Goal: Task Accomplishment & Management: Manage account settings

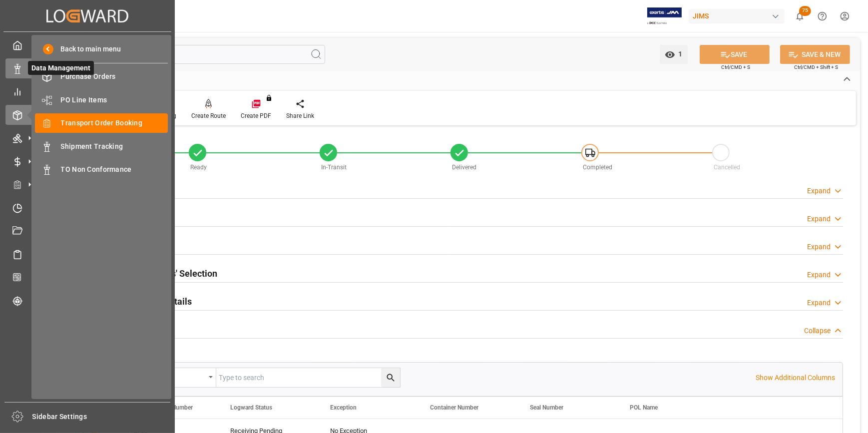
click at [14, 66] on icon at bounding box center [17, 69] width 10 height 10
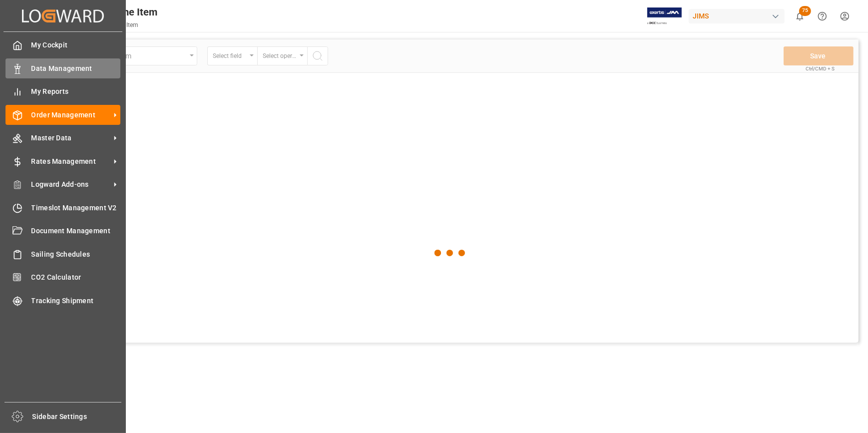
click at [87, 71] on span "Data Management" at bounding box center [75, 68] width 89 height 10
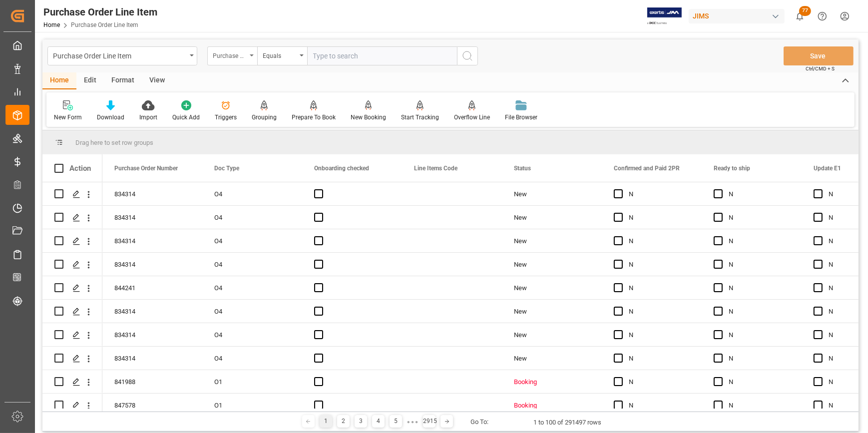
click at [229, 53] on div "Purchase Order Number" at bounding box center [230, 54] width 34 height 11
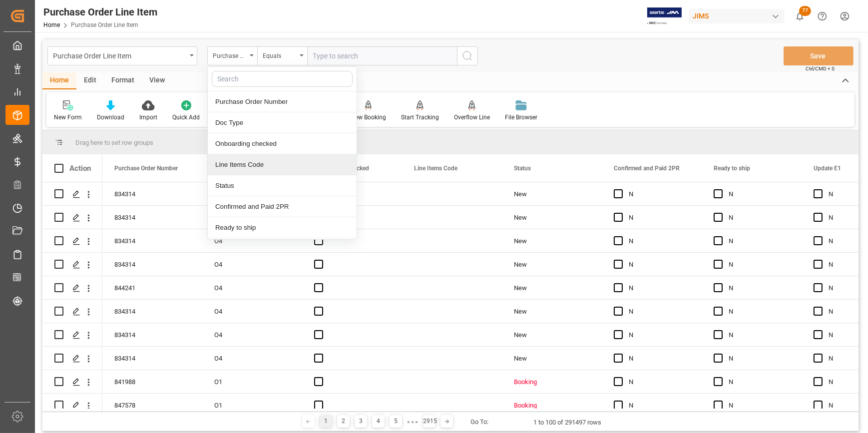
scroll to position [45, 0]
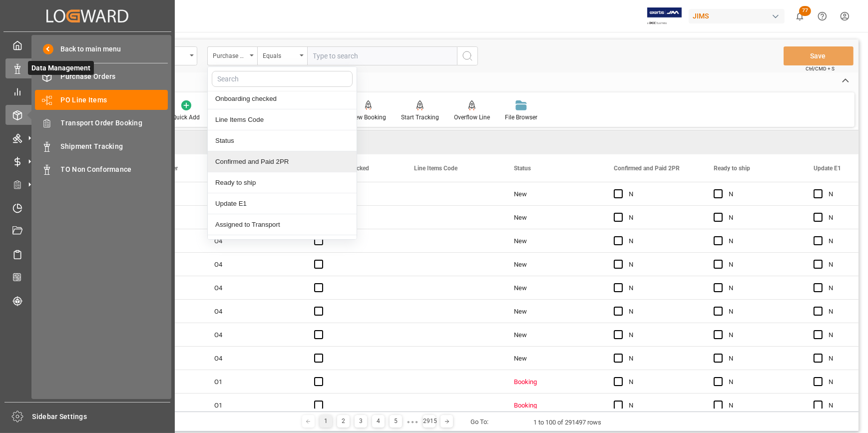
click at [14, 65] on icon at bounding box center [17, 69] width 10 height 10
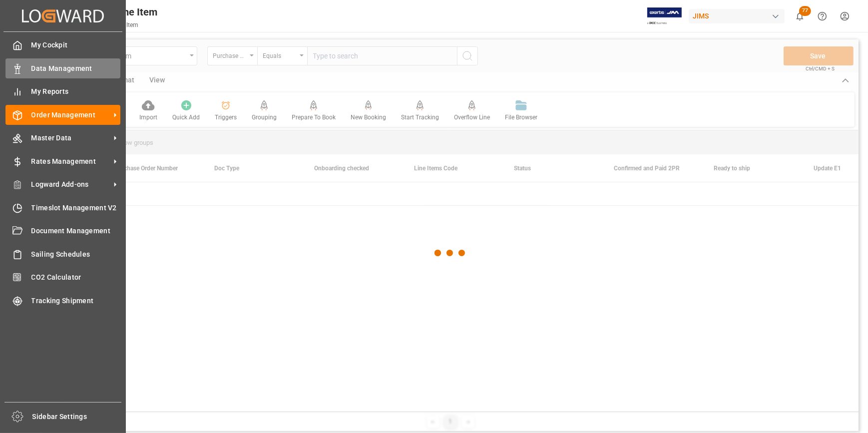
click at [55, 67] on span "Data Management" at bounding box center [75, 68] width 89 height 10
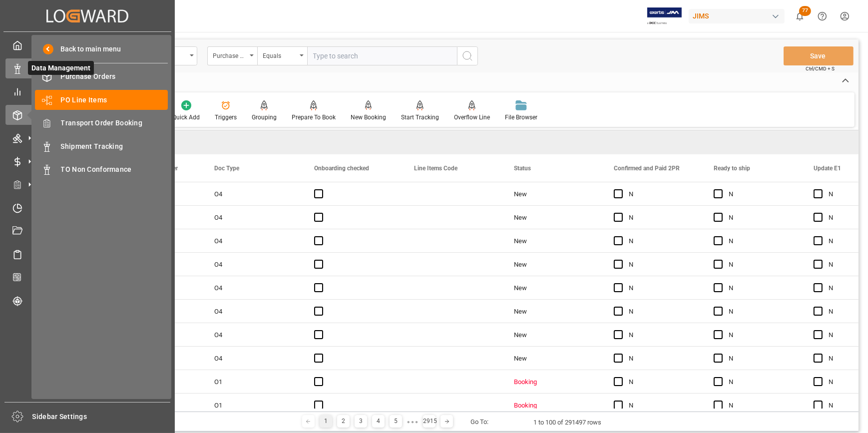
click at [21, 67] on icon at bounding box center [17, 69] width 10 height 10
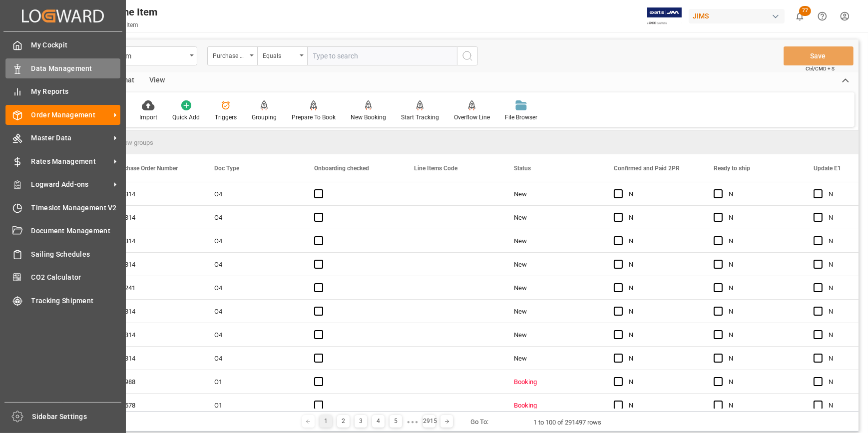
click at [44, 68] on span "Data Management" at bounding box center [75, 68] width 89 height 10
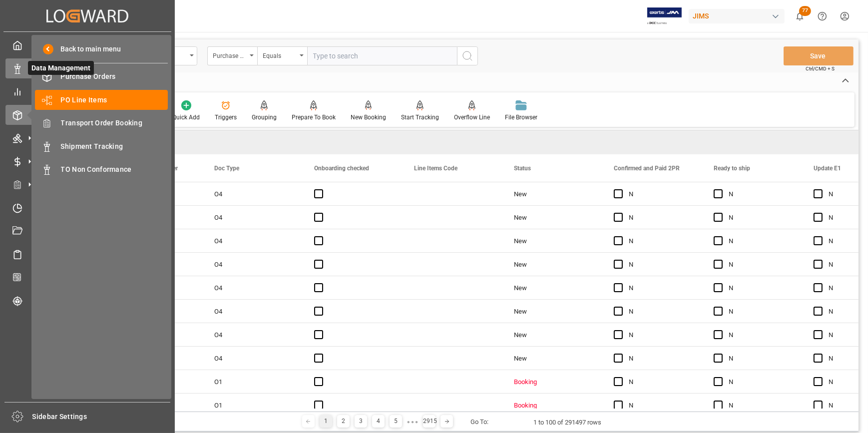
click at [20, 71] on icon at bounding box center [17, 69] width 10 height 10
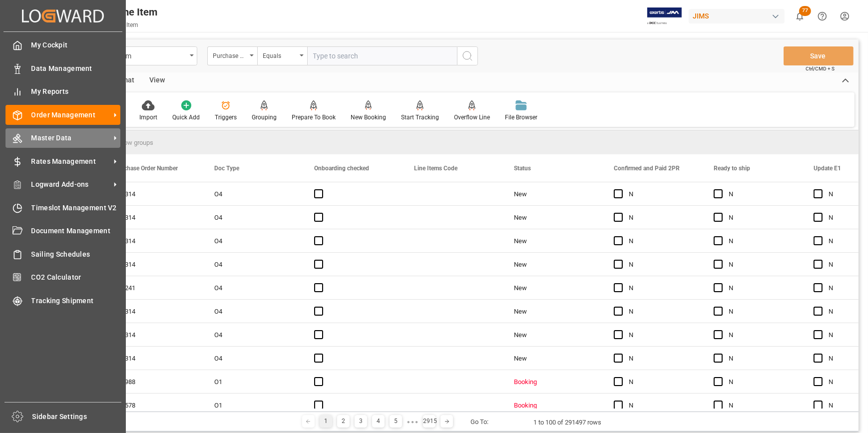
click at [42, 134] on span "Master Data" at bounding box center [70, 138] width 79 height 10
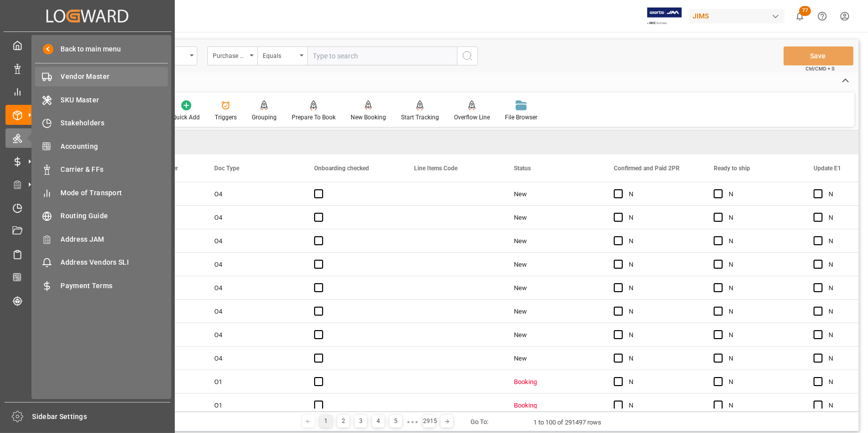
click at [106, 81] on span "Vendor Master" at bounding box center [114, 76] width 107 height 10
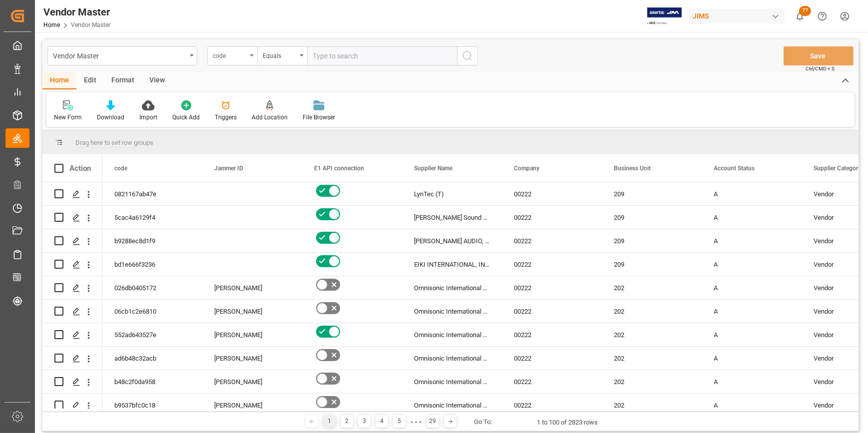
click at [224, 57] on div "code" at bounding box center [230, 54] width 34 height 11
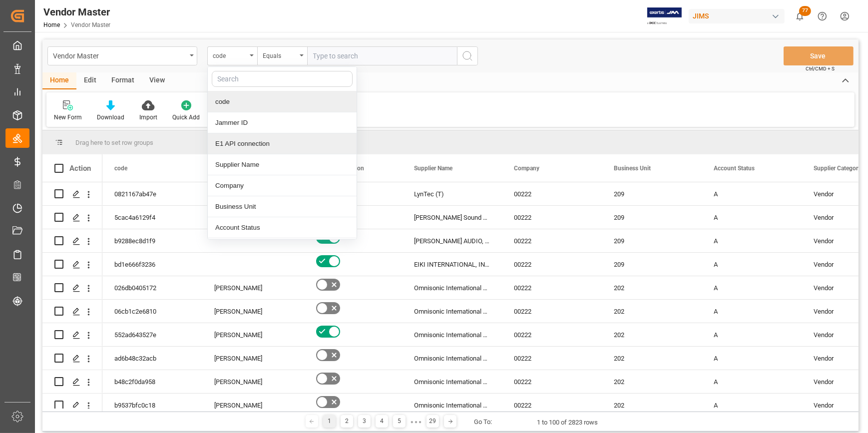
type input "s"
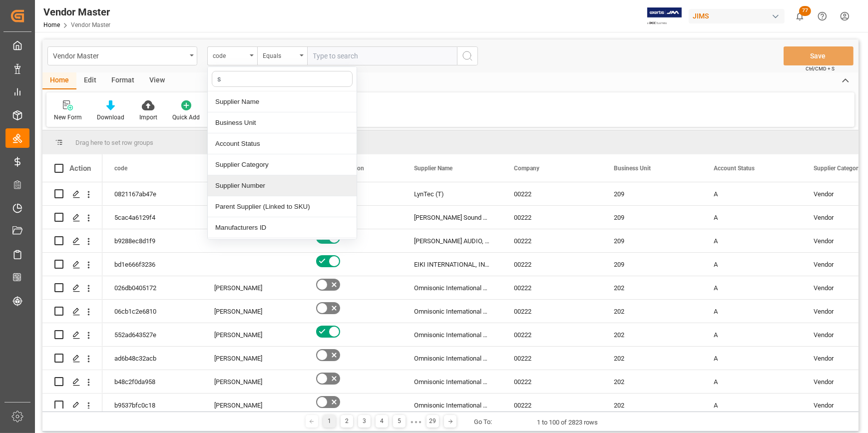
click at [271, 185] on div "Supplier Number" at bounding box center [282, 185] width 149 height 21
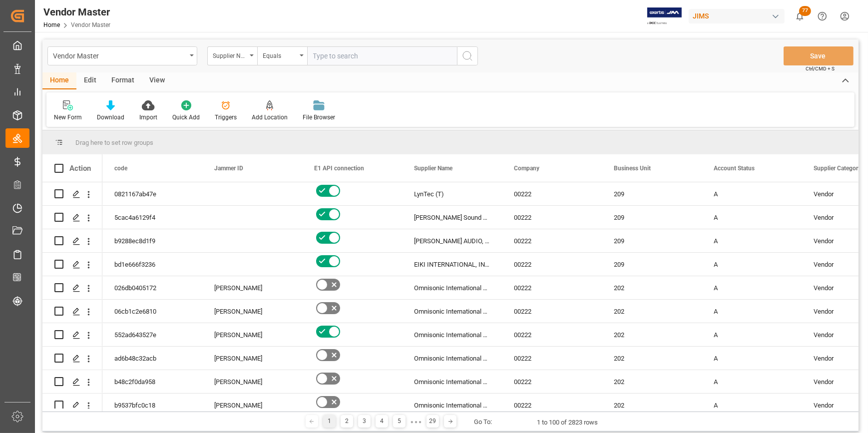
click at [322, 58] on input "text" at bounding box center [382, 55] width 150 height 19
paste input "780991"
type input "780991"
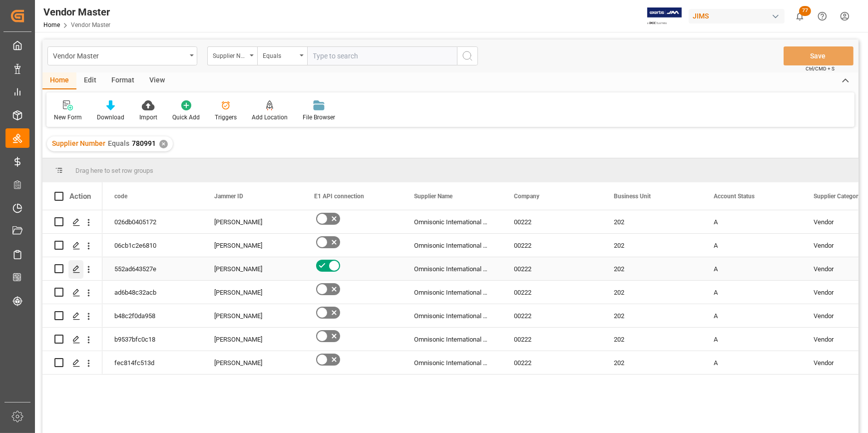
click at [73, 269] on icon "Press SPACE to select this row." at bounding box center [76, 269] width 8 height 8
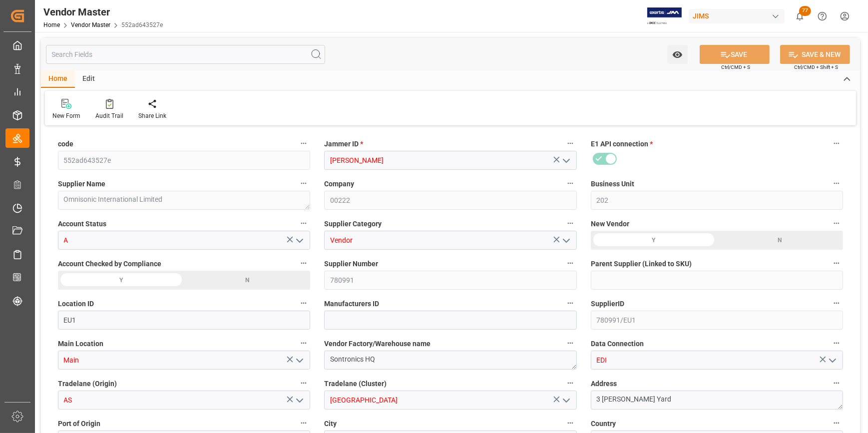
type input "11-08-2025 16:06"
type input "P.I.A. (PAY IN ADVANCE)"
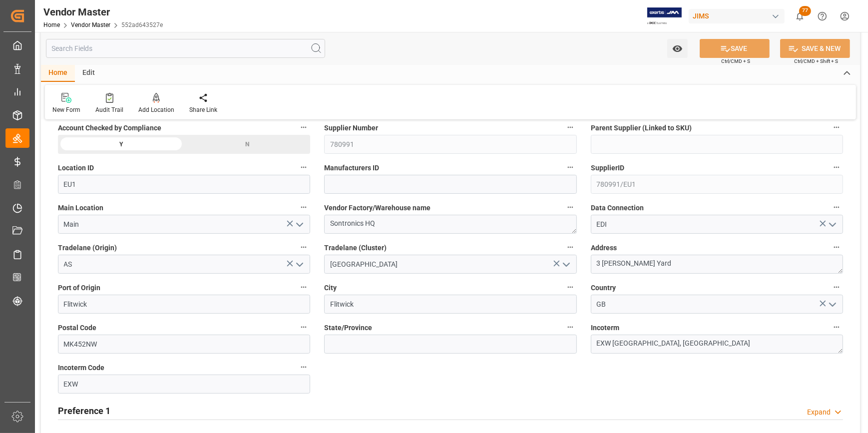
scroll to position [136, 0]
drag, startPoint x: 646, startPoint y: 349, endPoint x: 589, endPoint y: 342, distance: 58.4
click at [589, 342] on div "Incoterm EXW Poole, GB" at bounding box center [717, 337] width 266 height 40
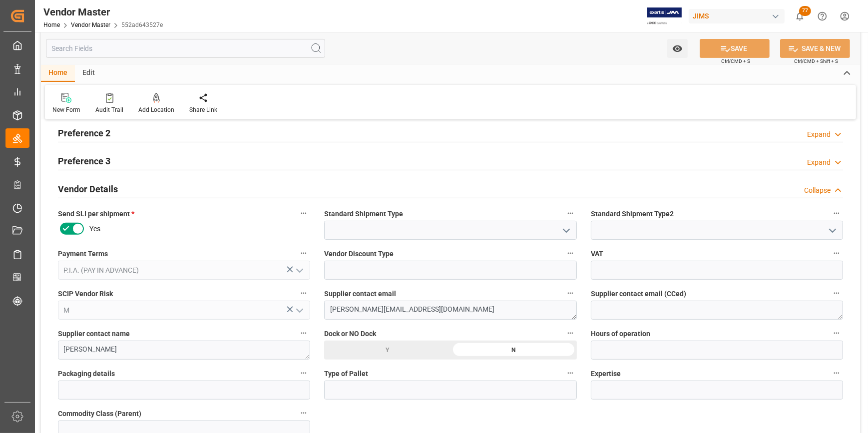
scroll to position [454, 0]
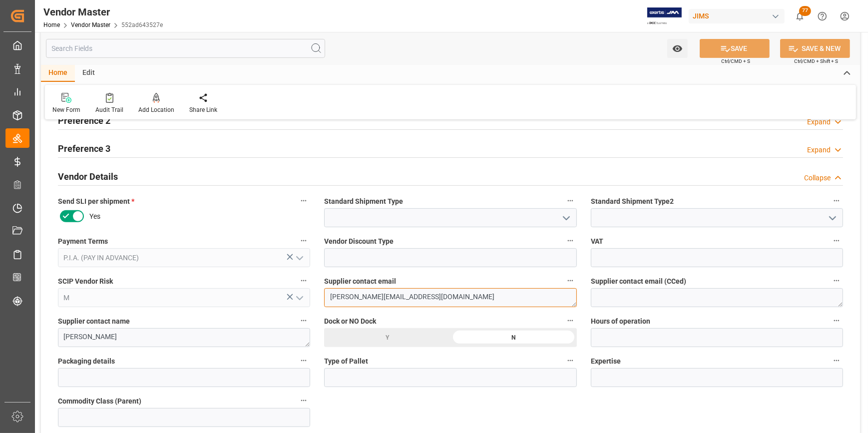
drag, startPoint x: 410, startPoint y: 294, endPoint x: 321, endPoint y: 309, distance: 89.7
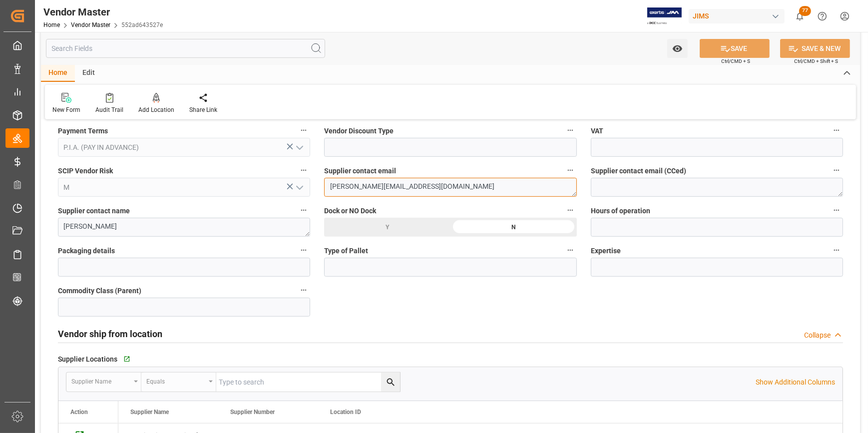
scroll to position [590, 0]
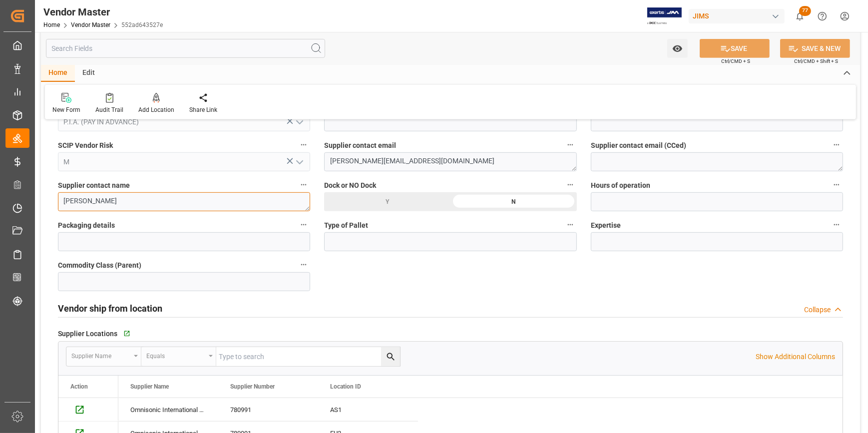
click at [151, 200] on textarea "Sam Nankivell" at bounding box center [184, 201] width 252 height 19
drag, startPoint x: 137, startPoint y: 202, endPoint x: 58, endPoint y: 202, distance: 78.4
click at [58, 202] on textarea "Sam Nankivell" at bounding box center [184, 201] width 252 height 19
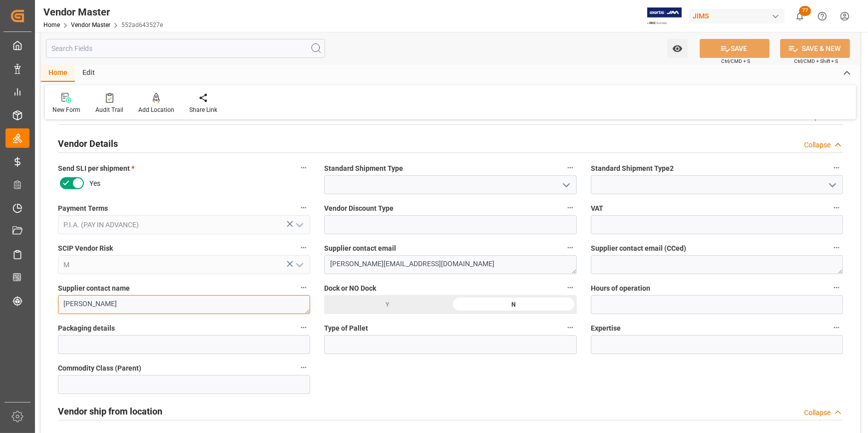
scroll to position [454, 0]
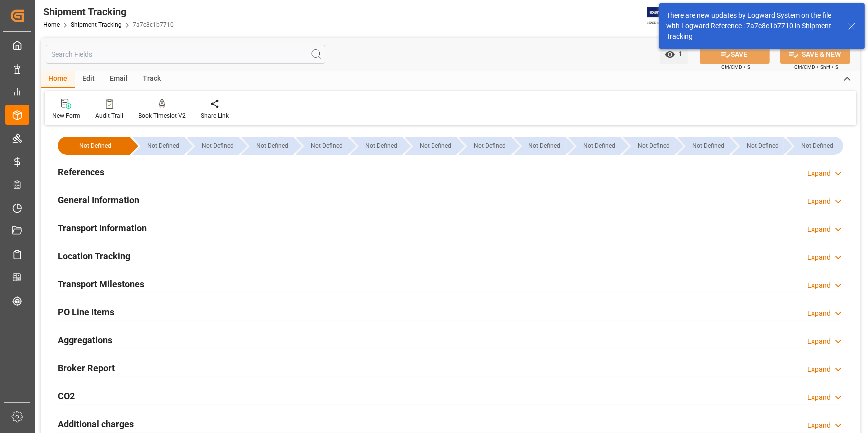
type input "[DATE]"
click at [88, 173] on h2 "References" at bounding box center [81, 171] width 46 height 13
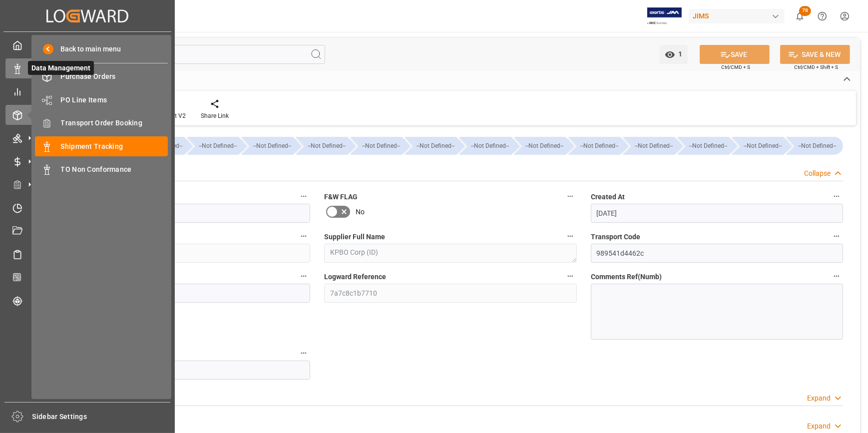
click at [12, 73] on icon at bounding box center [17, 69] width 10 height 10
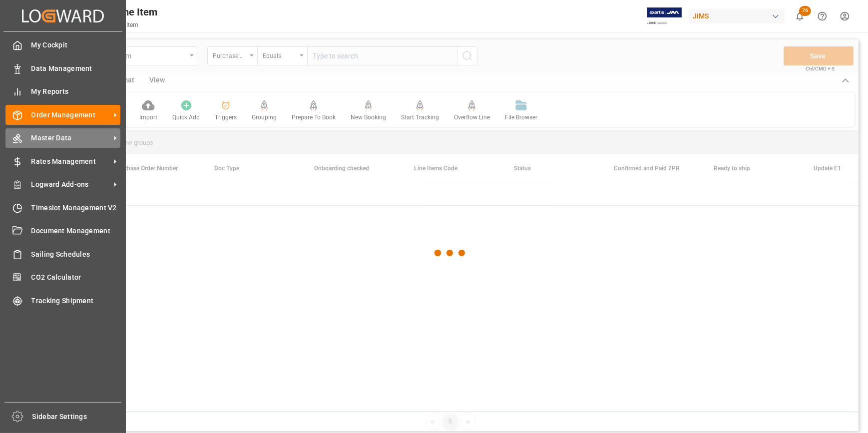
click at [50, 144] on div "Master Data Master Data" at bounding box center [62, 137] width 115 height 19
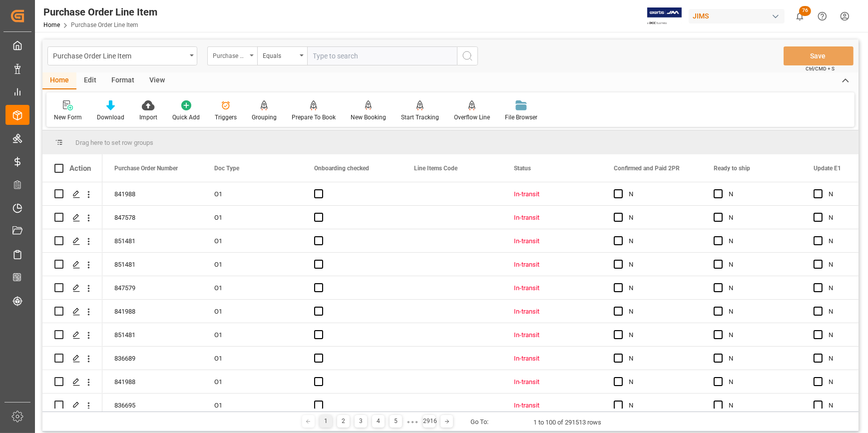
click at [230, 54] on div "Purchase Order Number" at bounding box center [230, 54] width 34 height 11
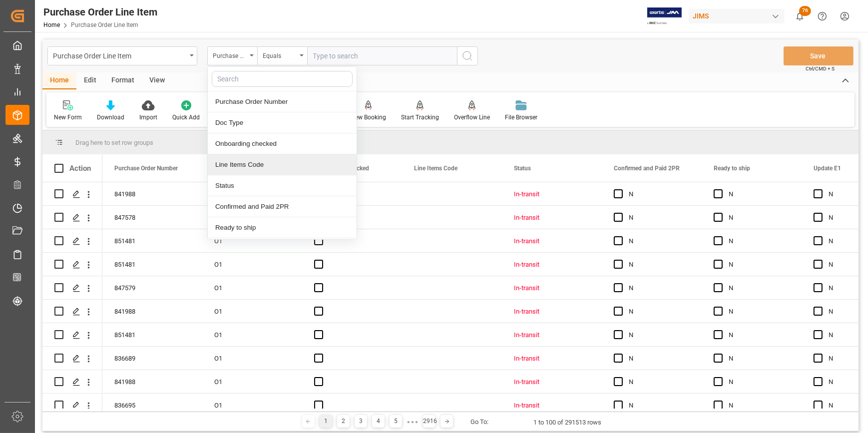
type input "s"
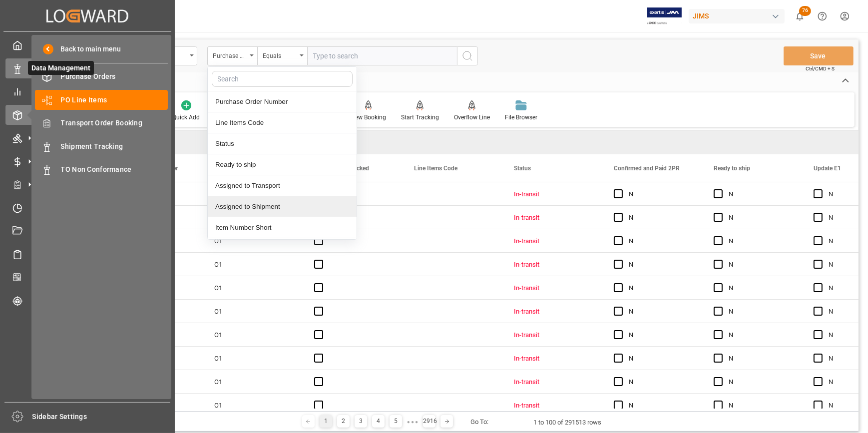
click at [12, 74] on icon at bounding box center [17, 69] width 10 height 10
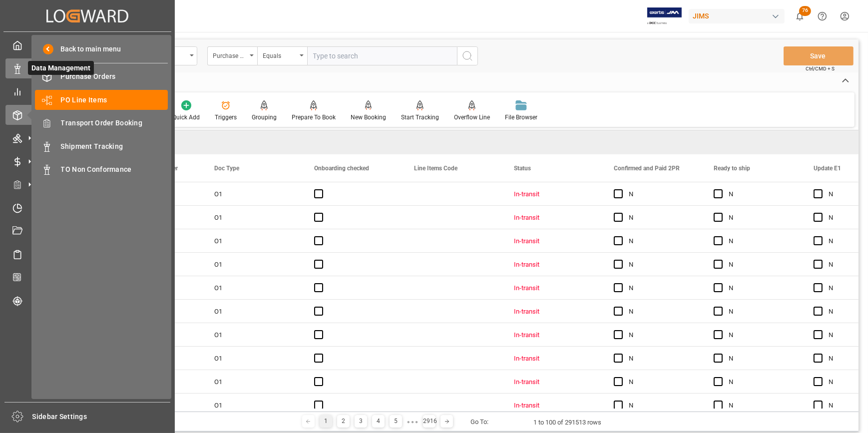
click at [14, 72] on icon at bounding box center [17, 69] width 10 height 10
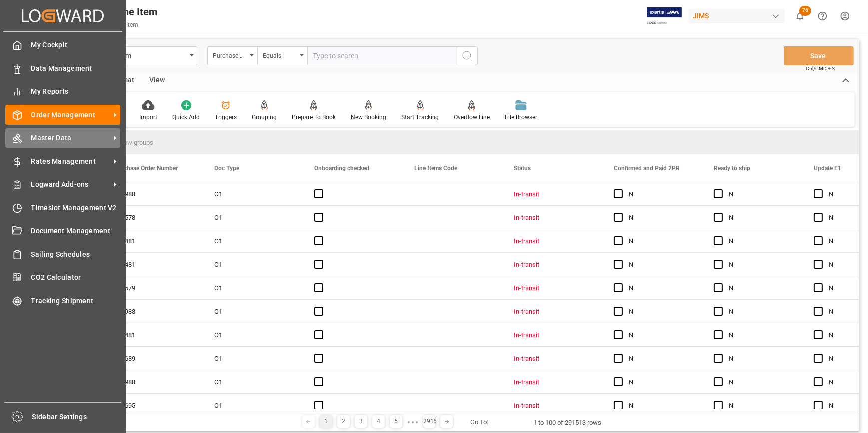
click at [64, 142] on span "Master Data" at bounding box center [70, 138] width 79 height 10
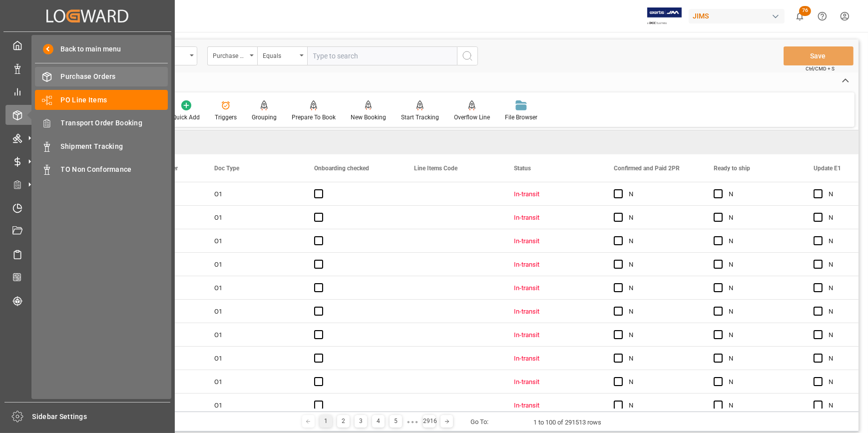
click at [78, 76] on span "Purchase Orders" at bounding box center [114, 76] width 107 height 10
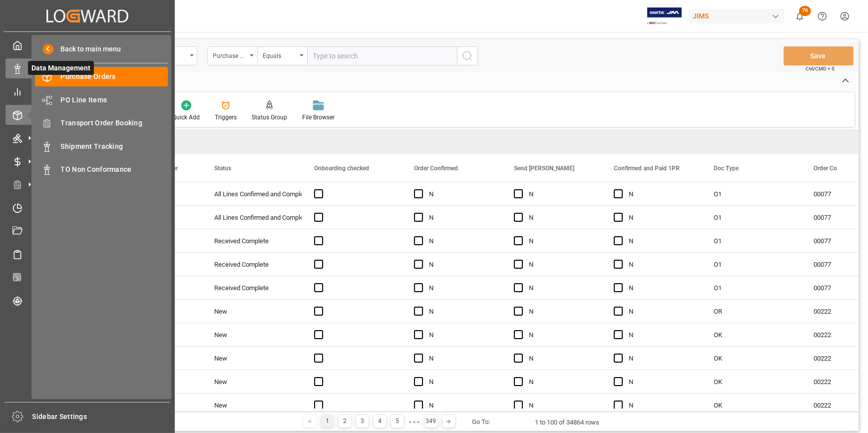
click at [21, 72] on icon at bounding box center [17, 69] width 10 height 10
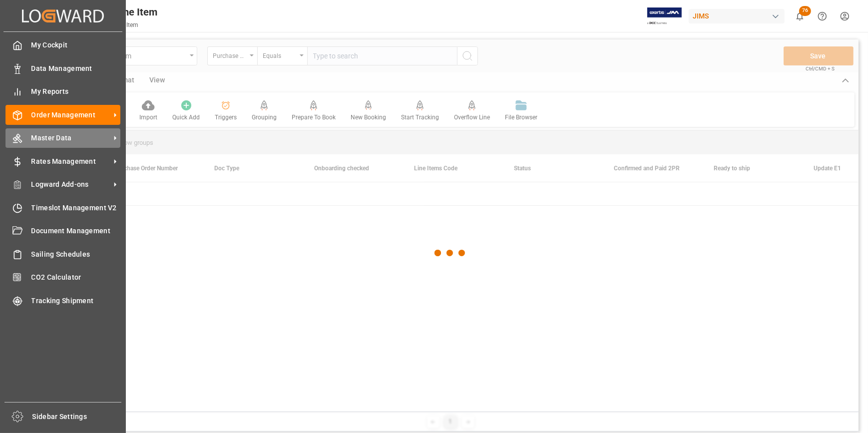
click at [63, 145] on div "Master Data Master Data" at bounding box center [62, 137] width 115 height 19
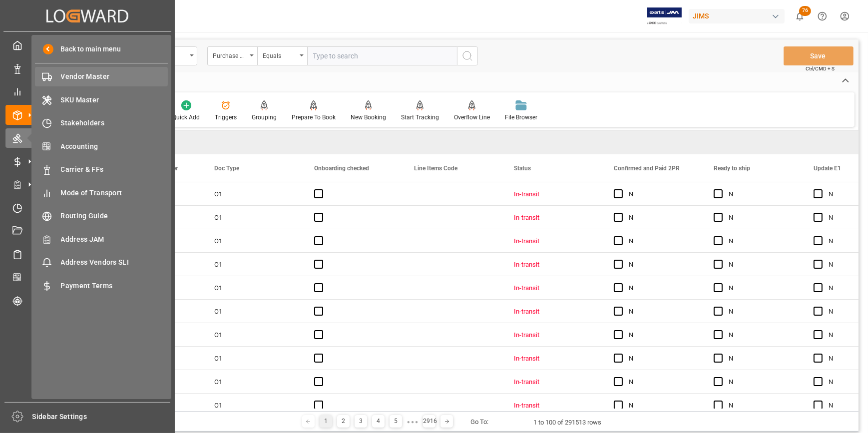
click at [86, 80] on span "Vendor Master" at bounding box center [114, 76] width 107 height 10
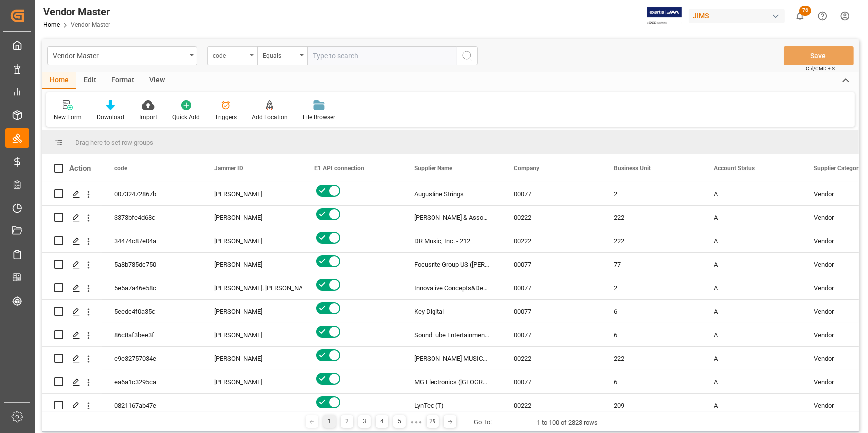
click at [227, 57] on div "code" at bounding box center [230, 54] width 34 height 11
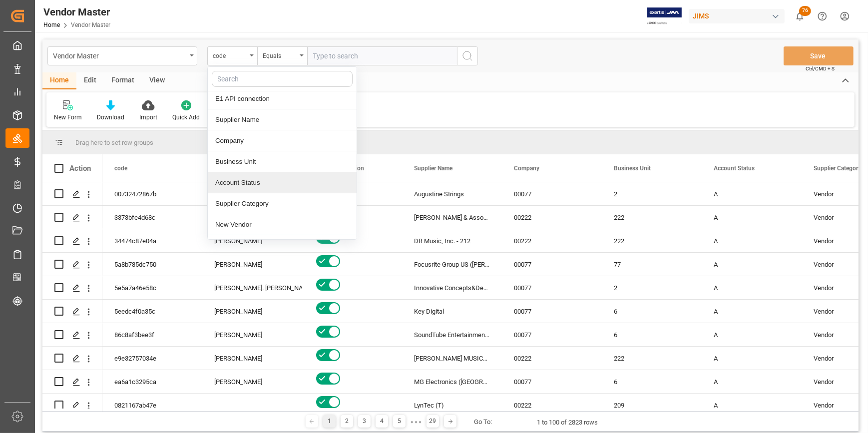
scroll to position [90, 0]
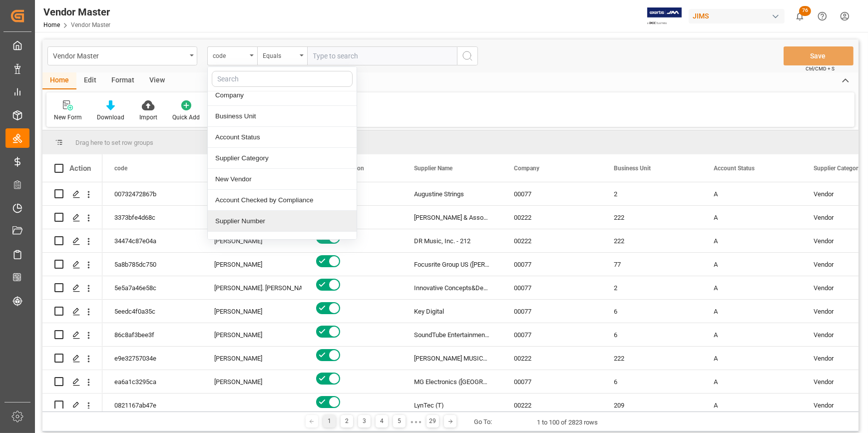
drag, startPoint x: 253, startPoint y: 219, endPoint x: 265, endPoint y: 158, distance: 62.2
click at [253, 219] on div "Supplier Number" at bounding box center [282, 221] width 149 height 21
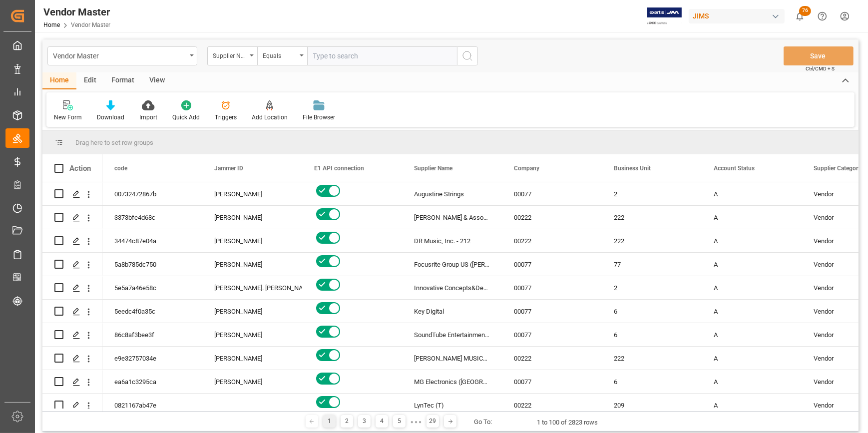
click at [334, 60] on input "text" at bounding box center [382, 55] width 150 height 19
paste input "780399"
type input "780399"
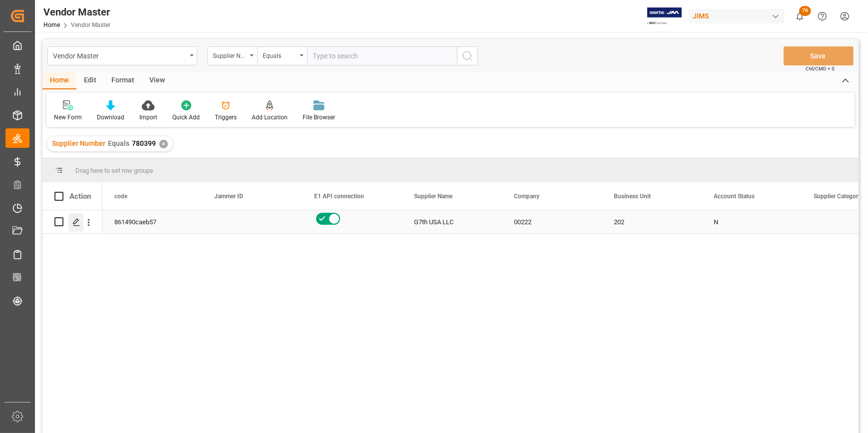
click at [78, 222] on icon "Press SPACE to select this row." at bounding box center [76, 222] width 8 height 8
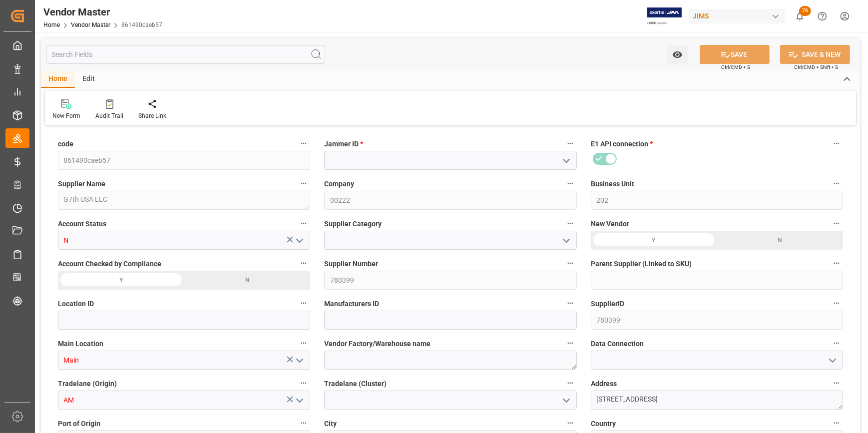
type input "[DATE] 15:05"
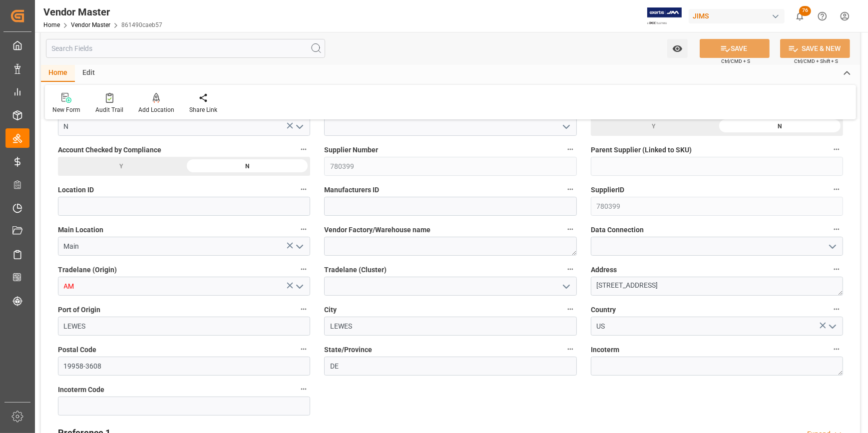
scroll to position [136, 0]
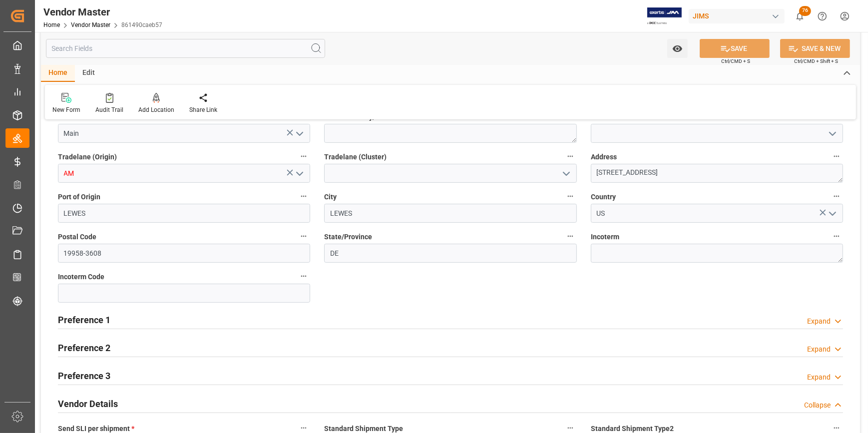
type input "NET 30"
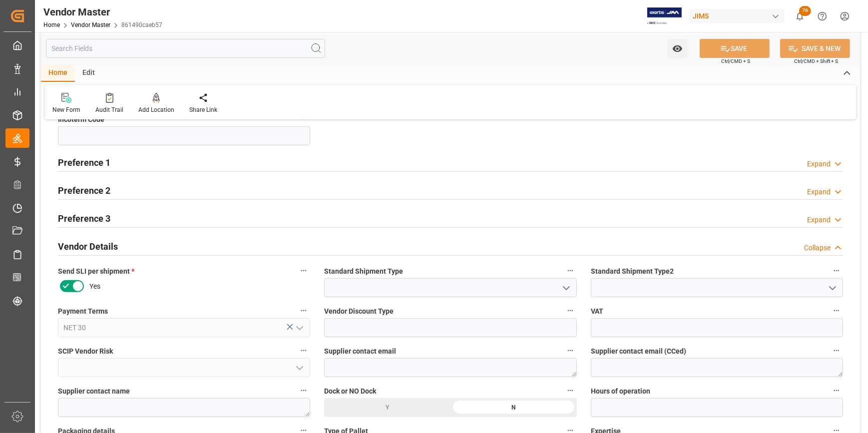
scroll to position [363, 0]
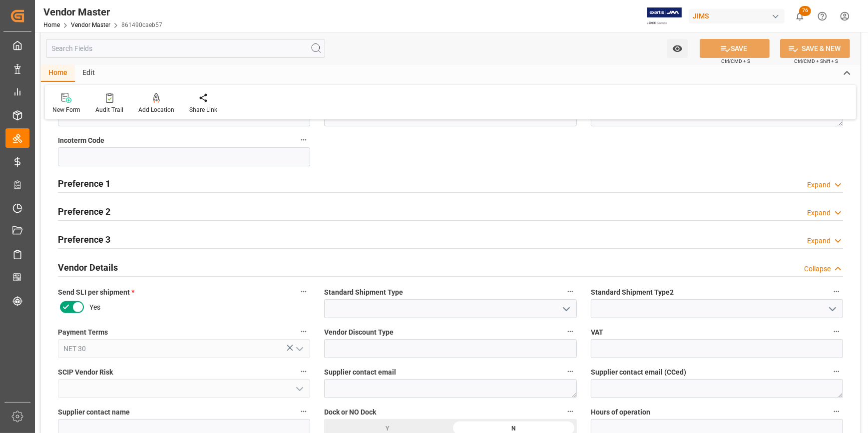
click at [80, 187] on h2 "Preference 1" at bounding box center [84, 183] width 52 height 13
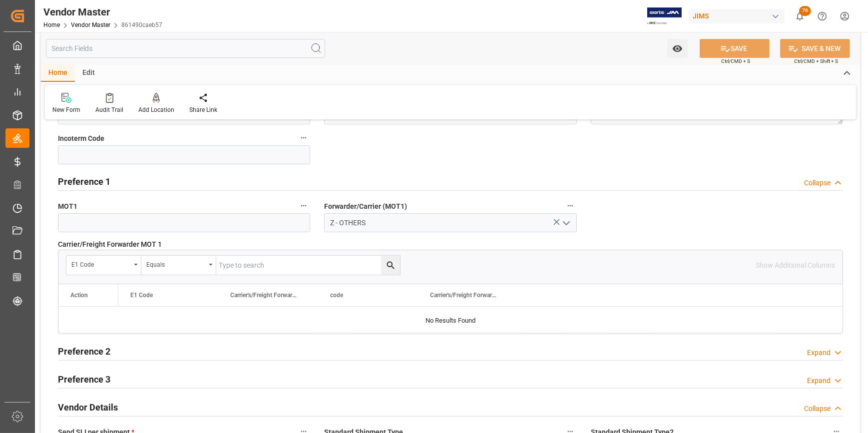
scroll to position [408, 0]
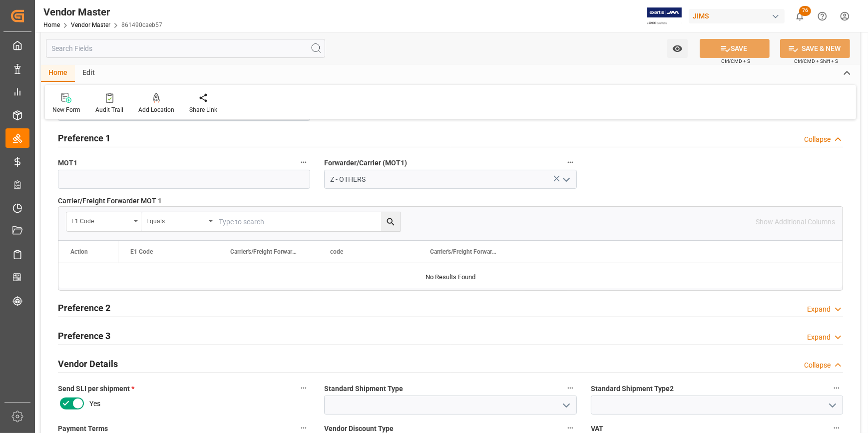
click at [106, 359] on h2 "Vendor Details" at bounding box center [88, 363] width 60 height 13
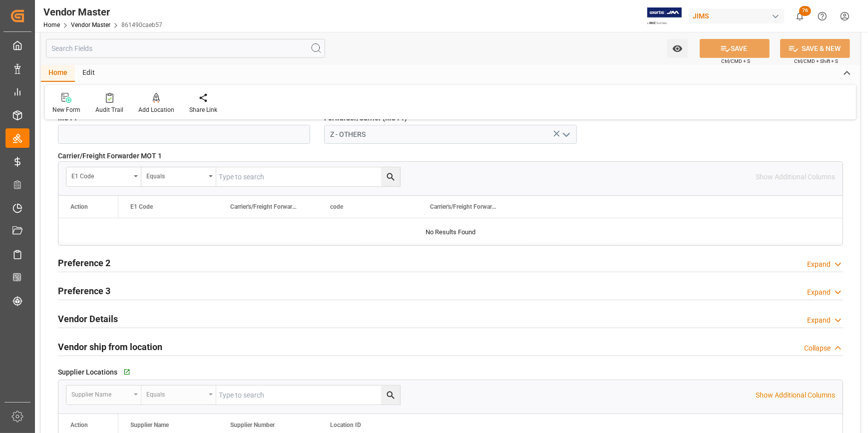
scroll to position [454, 0]
click at [85, 321] on h2 "Vendor Details" at bounding box center [88, 317] width 60 height 13
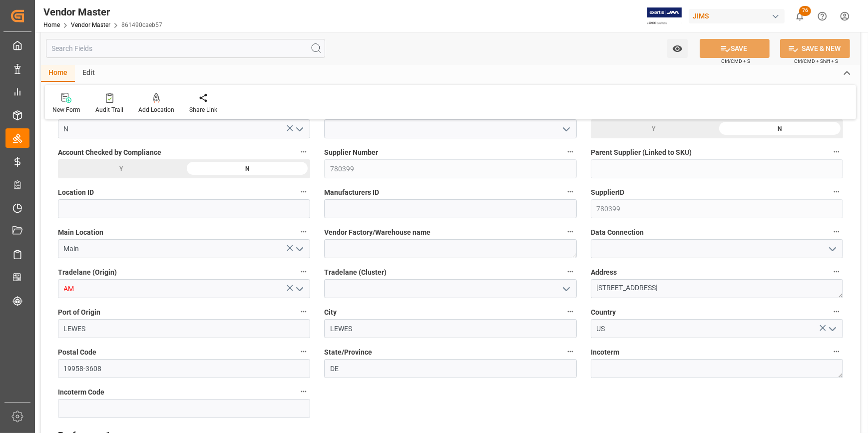
scroll to position [0, 0]
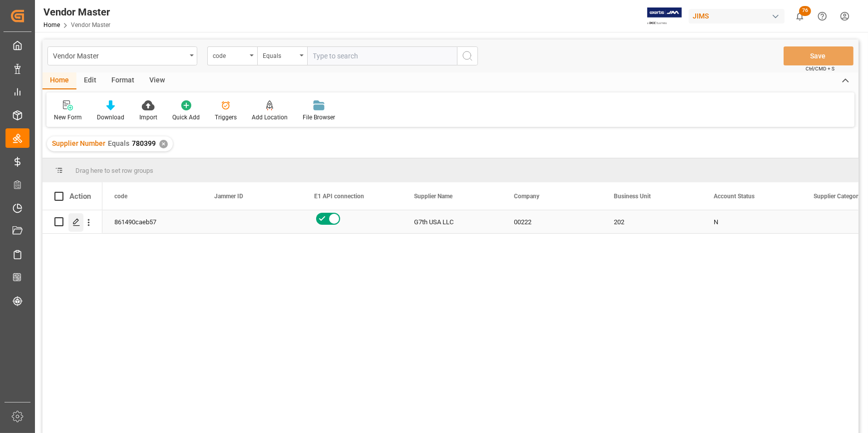
click at [74, 222] on icon "Press SPACE to select this row." at bounding box center [76, 222] width 8 height 8
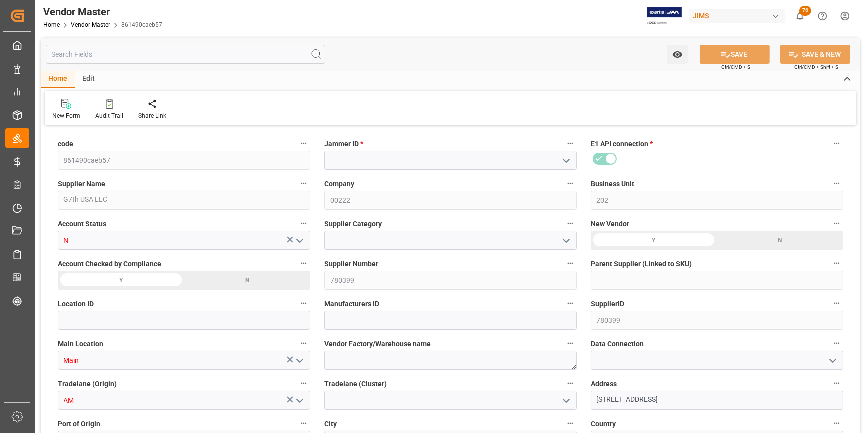
type input "[DATE] 15:05"
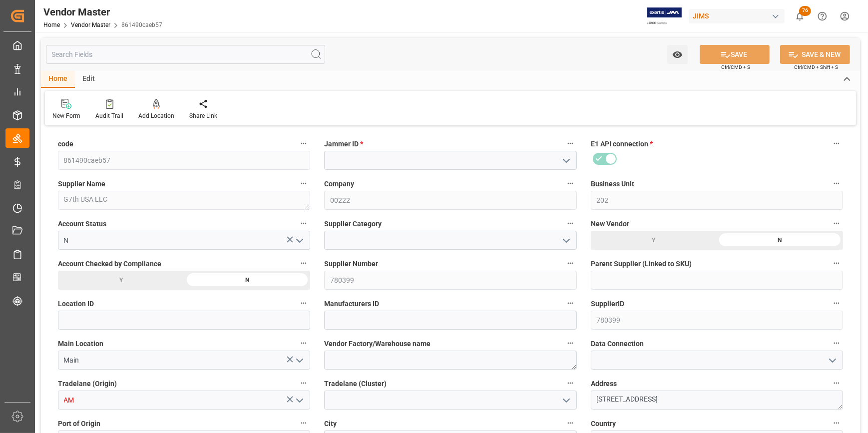
type input "NET 30"
click at [567, 162] on polyline "open menu" at bounding box center [566, 160] width 6 height 3
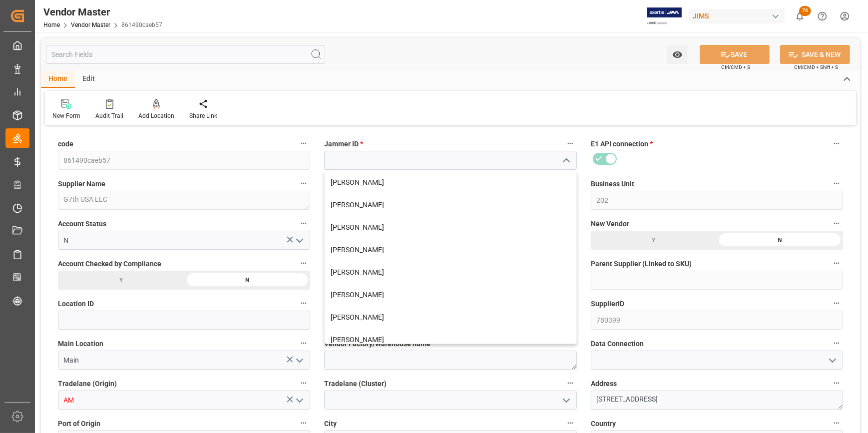
click at [524, 140] on label "Jammer ID *" at bounding box center [450, 144] width 252 height 14
click at [564, 140] on button "Jammer ID *" at bounding box center [570, 143] width 13 height 13
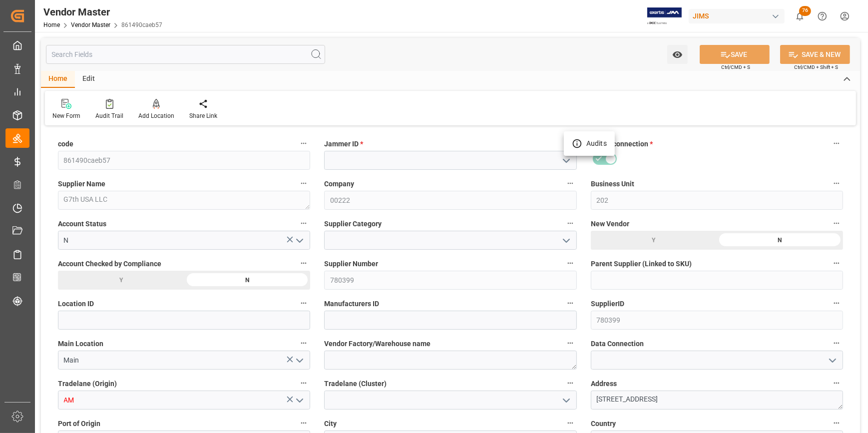
click at [505, 142] on div at bounding box center [434, 216] width 868 height 433
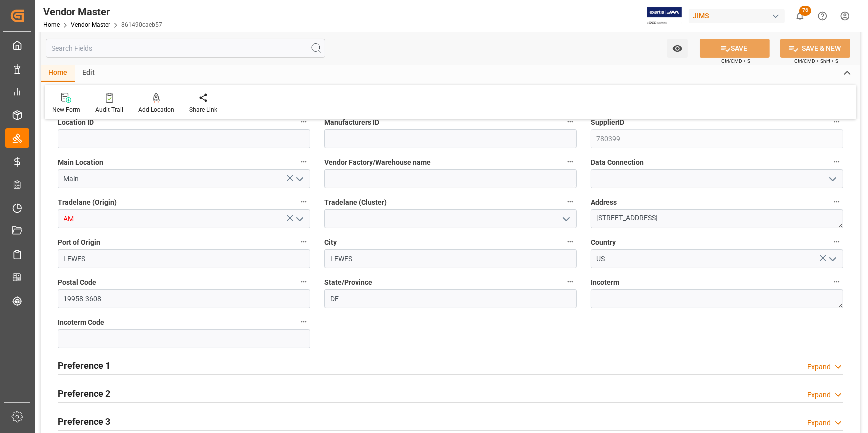
scroll to position [227, 0]
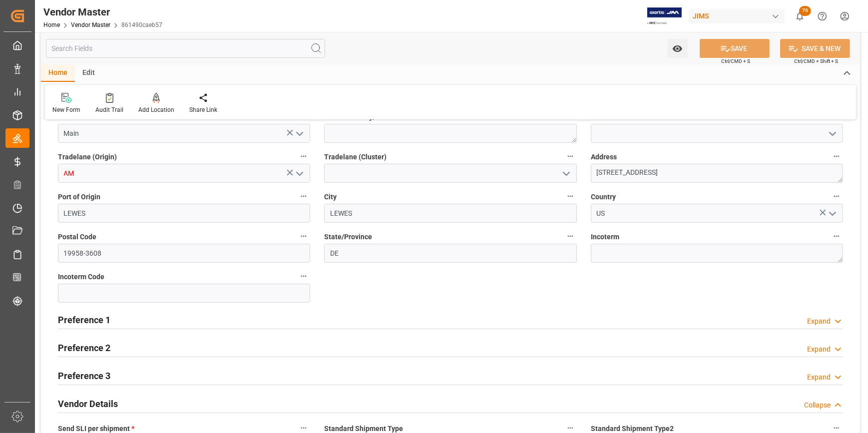
click at [80, 324] on h2 "Preference 1" at bounding box center [84, 319] width 52 height 13
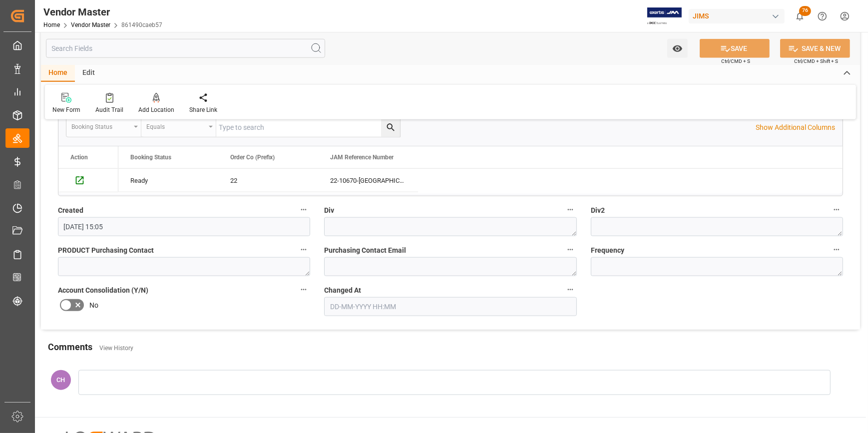
scroll to position [1323, 0]
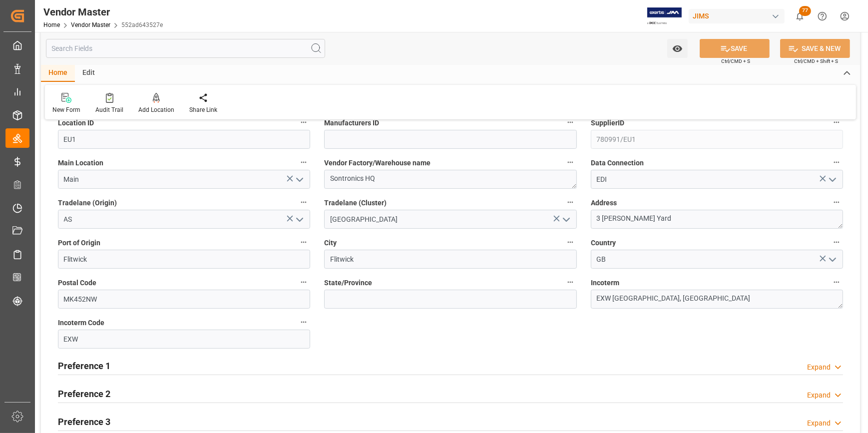
scroll to position [45, 0]
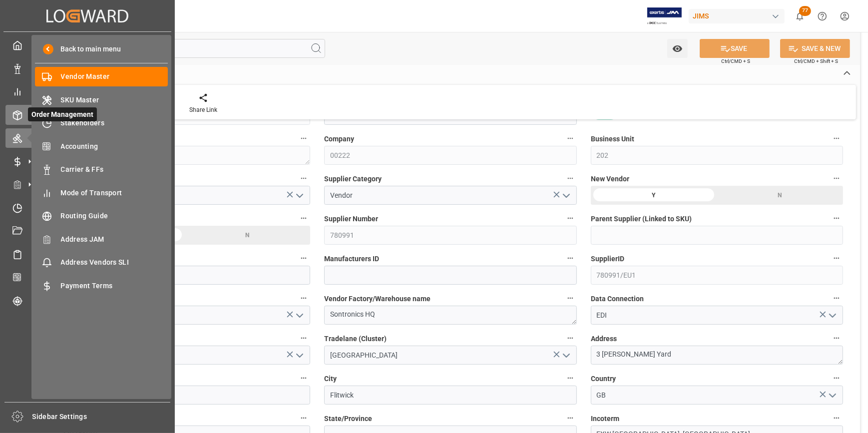
drag, startPoint x: 17, startPoint y: 117, endPoint x: 28, endPoint y: 115, distance: 11.2
click at [17, 117] on line at bounding box center [17, 117] width 0 height 5
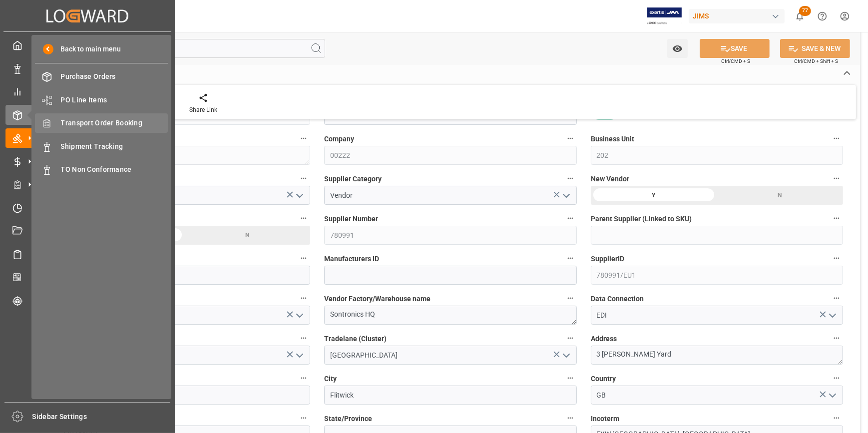
click at [105, 125] on span "Transport Order Booking" at bounding box center [114, 123] width 107 height 10
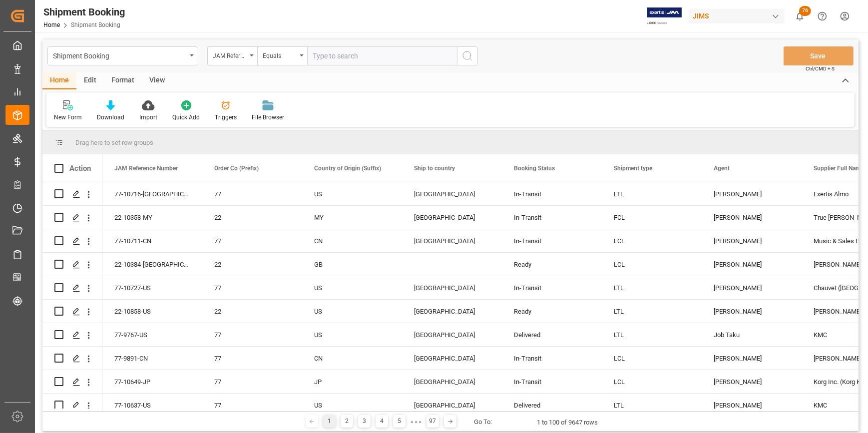
click at [330, 56] on input "text" at bounding box center [382, 55] width 150 height 19
type input "22-9090-CN"
